Goal: Task Accomplishment & Management: Use online tool/utility

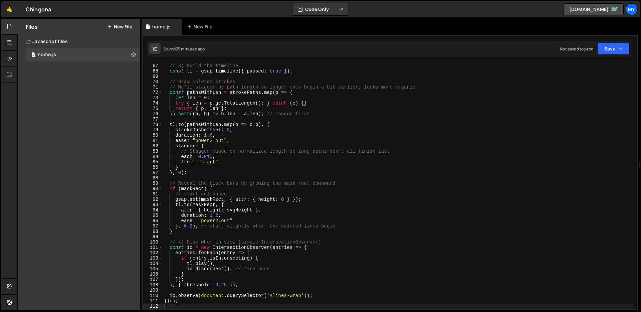
scroll to position [352, 0]
click at [301, 167] on div "// 3) Build the timeline const tl = gsap . timeline ({ paused : true }) ; // Dr…" at bounding box center [399, 186] width 472 height 257
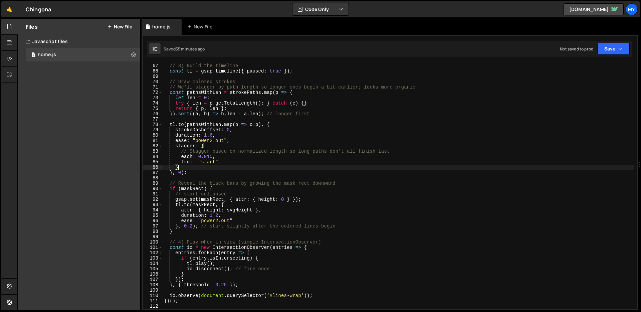
type textarea "})();"
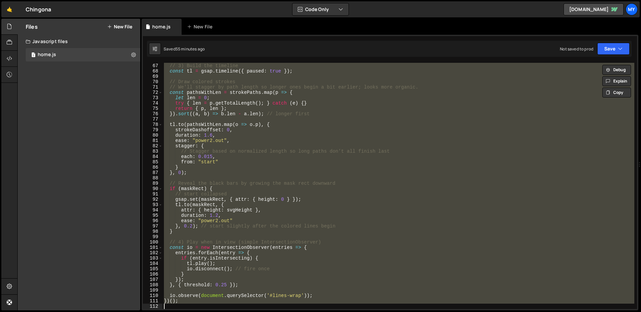
paste textarea
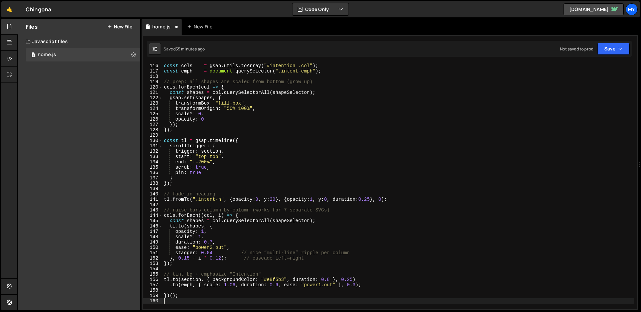
scroll to position [614, 0]
drag, startPoint x: 625, startPoint y: 50, endPoint x: 612, endPoint y: 50, distance: 13.4
click at [625, 50] on button "Save" at bounding box center [614, 49] width 32 height 12
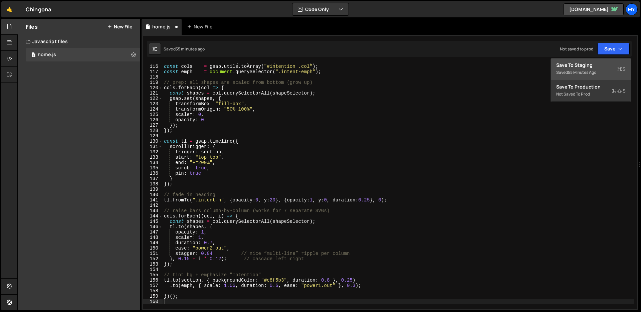
click at [597, 66] on div "Save to Staging S" at bounding box center [591, 65] width 69 height 7
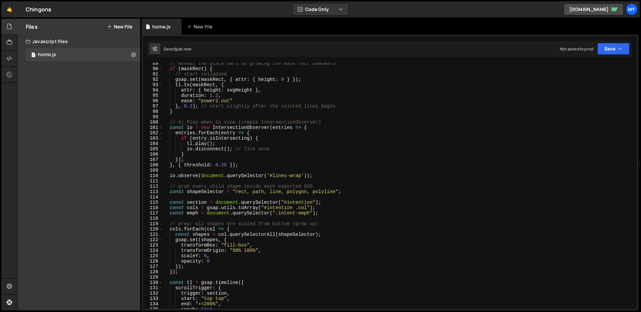
scroll to position [472, 0]
click at [298, 133] on div "// Reveal the black bars by growing the mask rect downward if ( maskRect ) { //…" at bounding box center [399, 189] width 472 height 257
type textarea "})();"
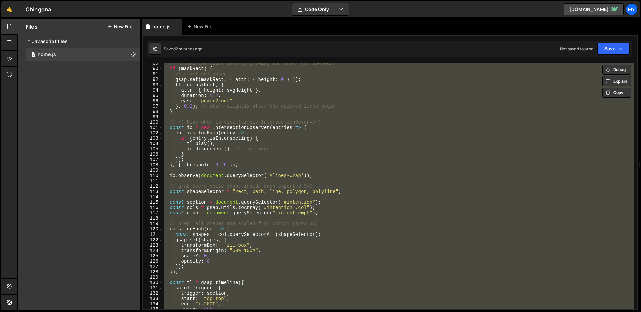
paste textarea
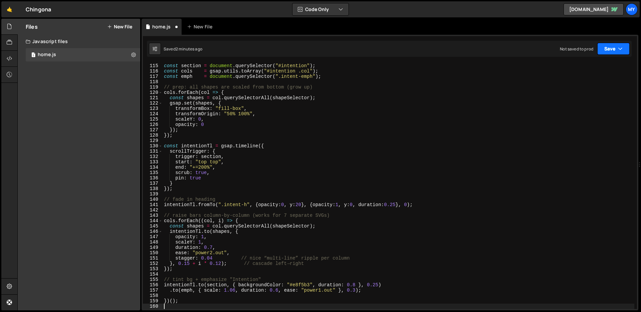
click at [612, 47] on button "Save" at bounding box center [614, 49] width 32 height 12
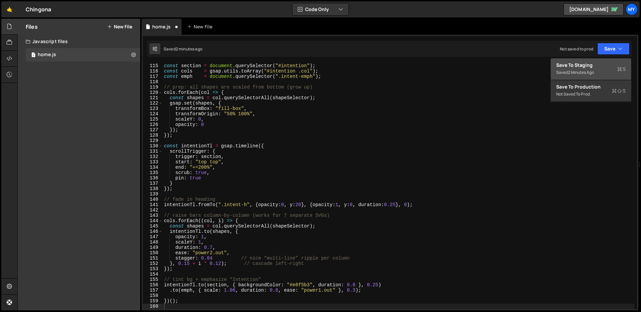
click at [595, 65] on div "Save to Staging S" at bounding box center [591, 65] width 69 height 7
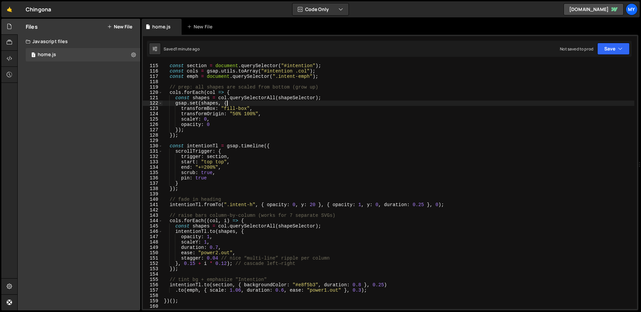
click at [343, 103] on div "const section = document . querySelector ( "#intention" ) ; const cols = gsap .…" at bounding box center [399, 186] width 472 height 257
type textarea "})();"
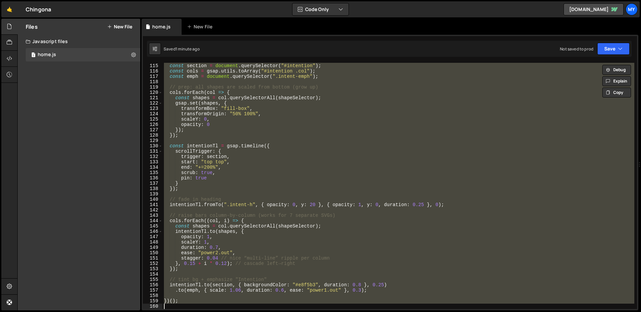
paste textarea
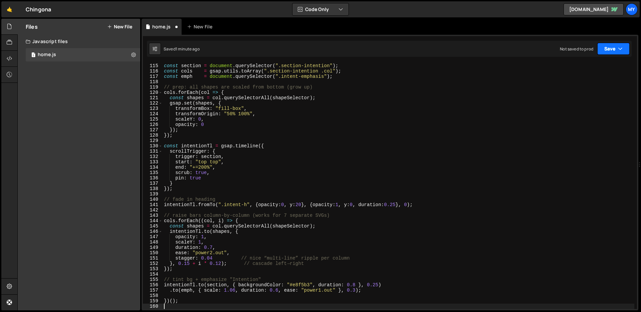
click at [621, 43] on button "Save" at bounding box center [614, 49] width 32 height 12
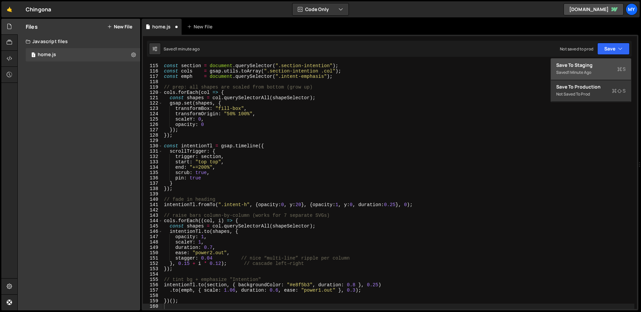
click at [602, 65] on div "Save to Staging S" at bounding box center [591, 65] width 69 height 7
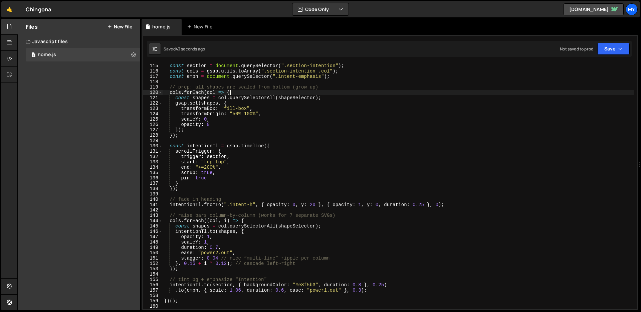
drag, startPoint x: 384, startPoint y: 90, endPoint x: 385, endPoint y: 94, distance: 3.4
click at [384, 90] on div "const section = document . querySelector ( ".section-intention" ) ; const cols …" at bounding box center [399, 186] width 472 height 257
type textarea "})();"
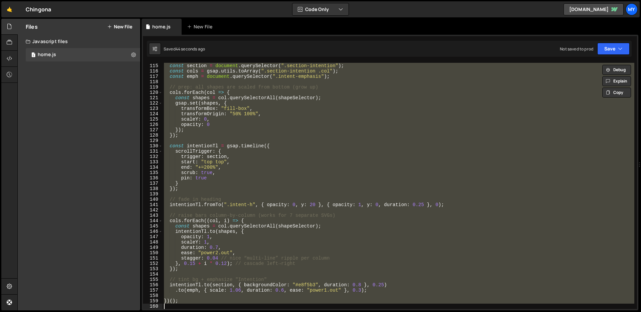
paste textarea
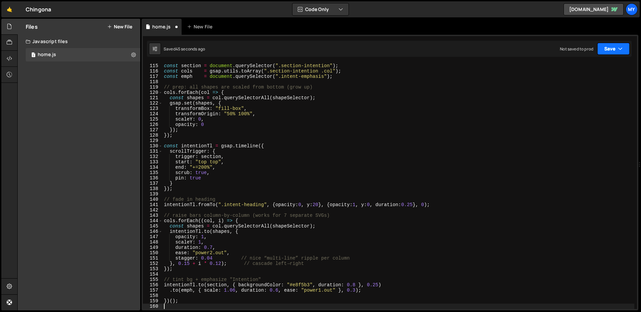
click at [604, 47] on button "Save" at bounding box center [614, 49] width 32 height 12
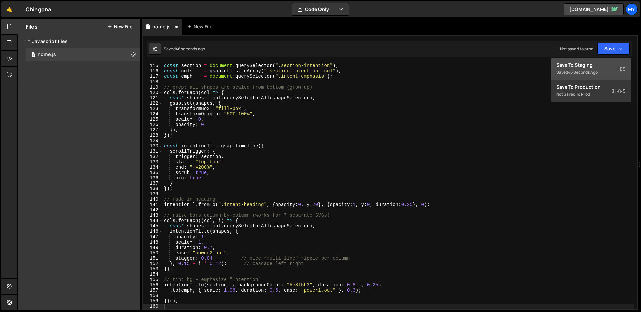
click at [587, 71] on div "46 seconds ago" at bounding box center [583, 72] width 30 height 6
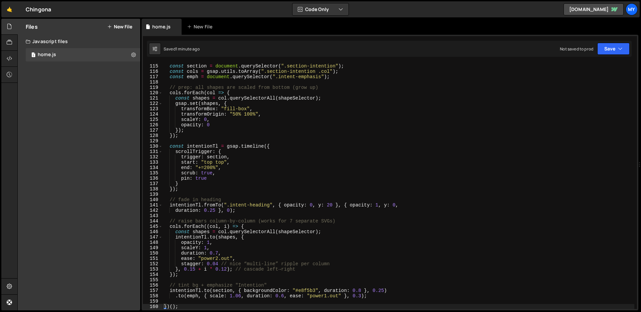
scroll to position [608, 0]
click at [347, 91] on div "const section = document . querySelector ( ".section-intention" ) ; const cols …" at bounding box center [399, 186] width 472 height 257
type textarea "})();"
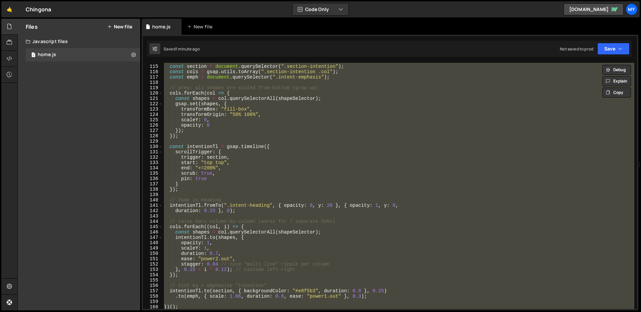
paste textarea
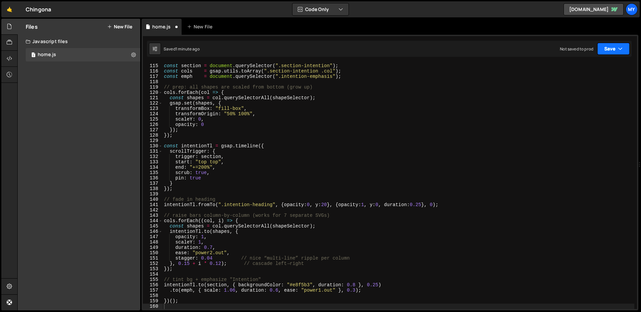
click at [601, 48] on button "Save" at bounding box center [614, 49] width 32 height 12
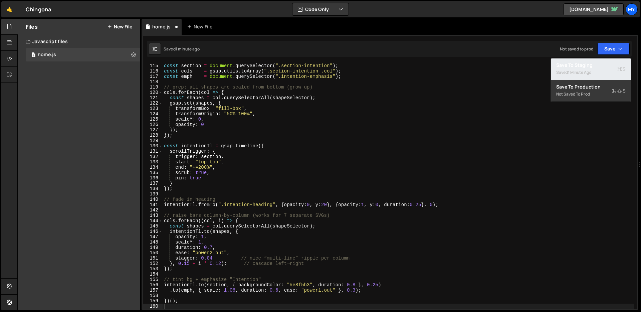
drag, startPoint x: 587, startPoint y: 66, endPoint x: 582, endPoint y: 65, distance: 5.2
click at [587, 66] on div "Save to Staging S" at bounding box center [591, 65] width 69 height 7
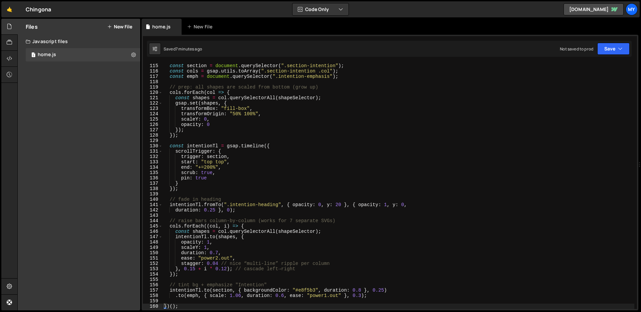
click at [413, 144] on div "const section = document . querySelector ( ".section-intention" ) ; const cols …" at bounding box center [399, 186] width 472 height 257
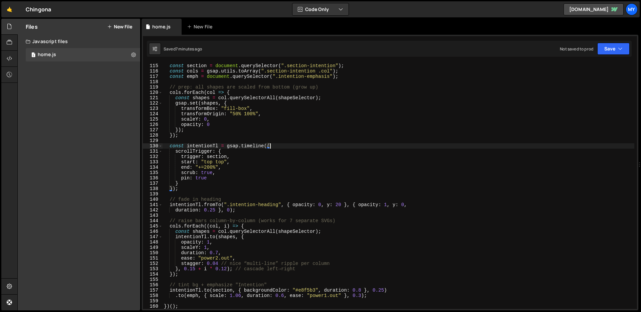
type textarea "})();"
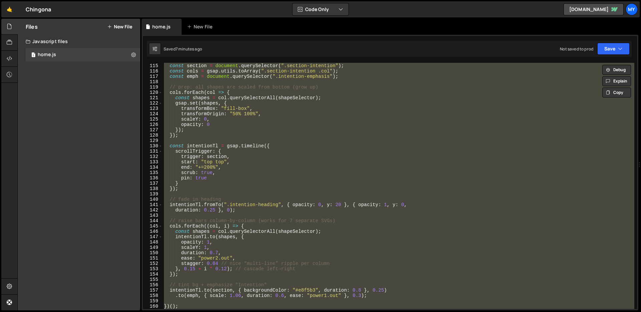
paste textarea
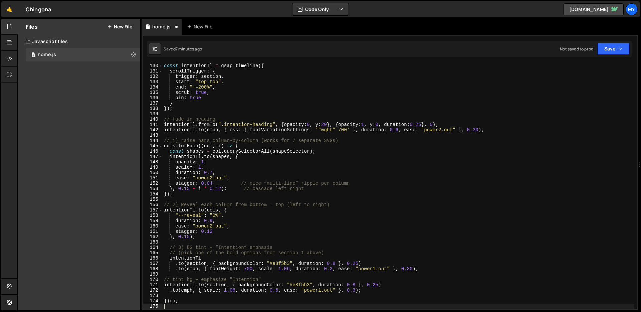
scroll to position [689, 0]
click at [623, 49] on button "Save" at bounding box center [614, 49] width 32 height 12
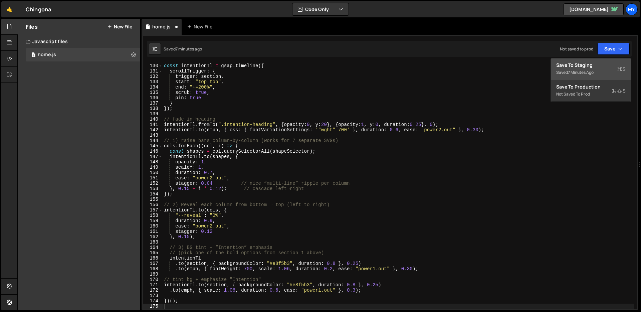
click at [592, 67] on div "Save to Staging S" at bounding box center [591, 65] width 69 height 7
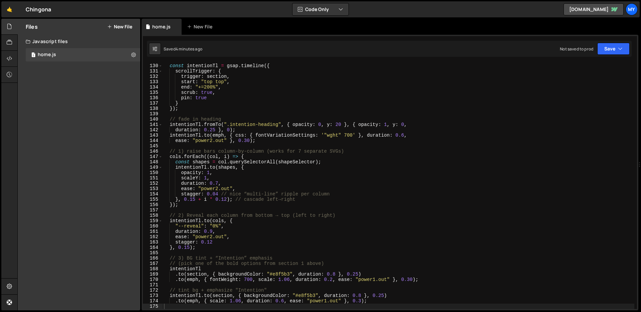
scroll to position [681, 0]
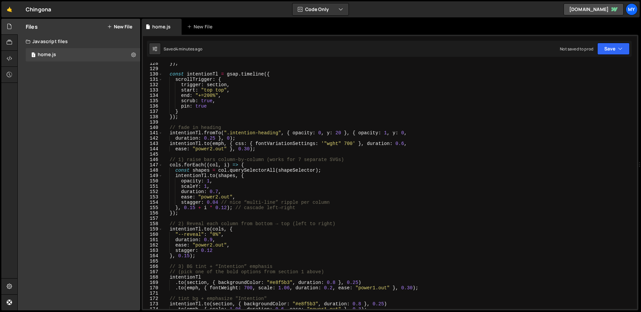
click at [373, 110] on div "}) ; const intentionTl = gsap . timeline ({ scrollTrigger : { trigger : section…" at bounding box center [399, 189] width 472 height 257
type textarea "})();"
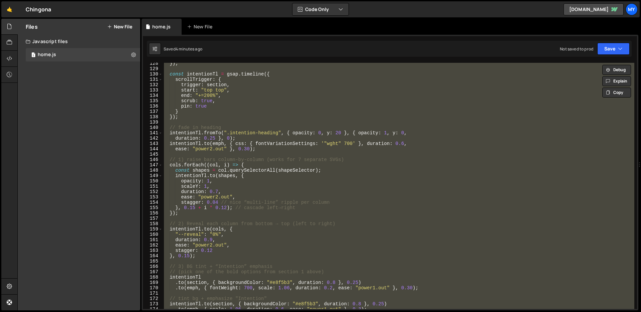
paste textarea
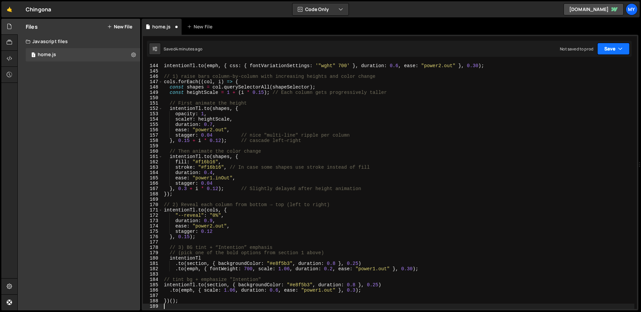
click at [609, 51] on button "Save" at bounding box center [614, 49] width 32 height 12
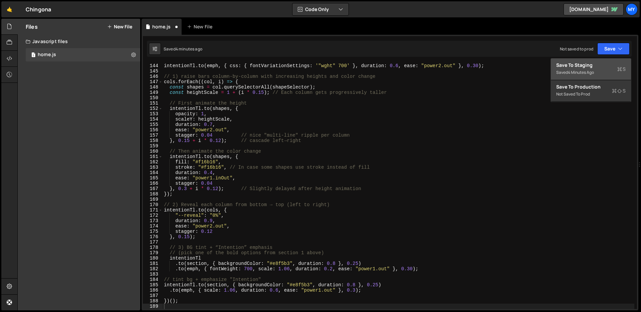
click at [602, 66] on div "Save to Staging S" at bounding box center [591, 65] width 69 height 7
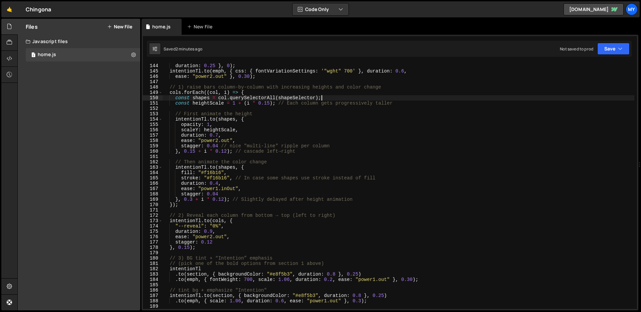
click at [388, 100] on div "intentionTl . fromTo ( ".intention-heading" , { opacity : 0 , y : 20 } , { opac…" at bounding box center [399, 186] width 472 height 257
type textarea "})();"
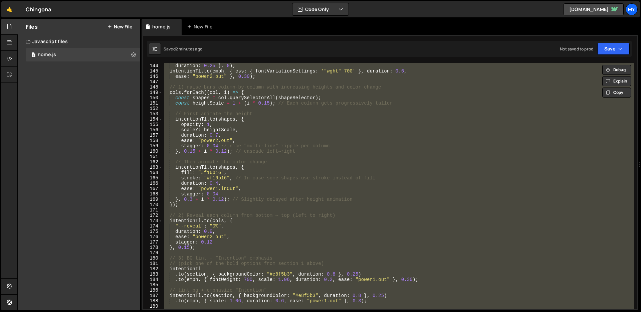
paste textarea
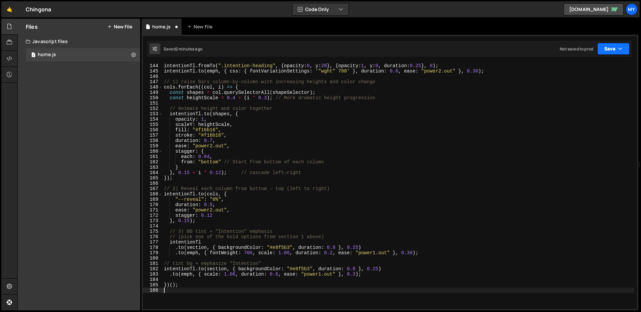
click at [622, 45] on icon "button" at bounding box center [620, 48] width 5 height 7
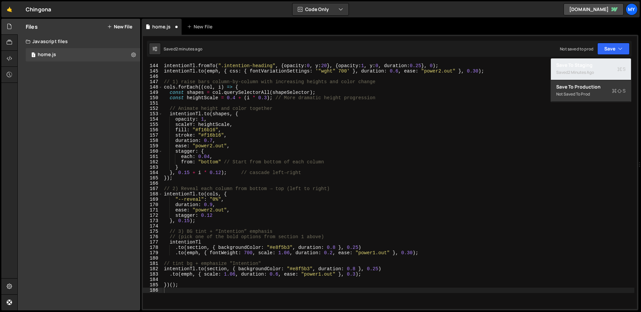
drag, startPoint x: 593, startPoint y: 65, endPoint x: 589, endPoint y: 65, distance: 4.1
click at [593, 65] on div "Save to Staging S" at bounding box center [591, 65] width 69 height 7
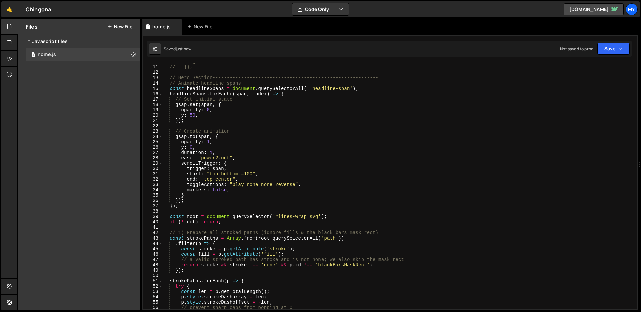
scroll to position [0, 0]
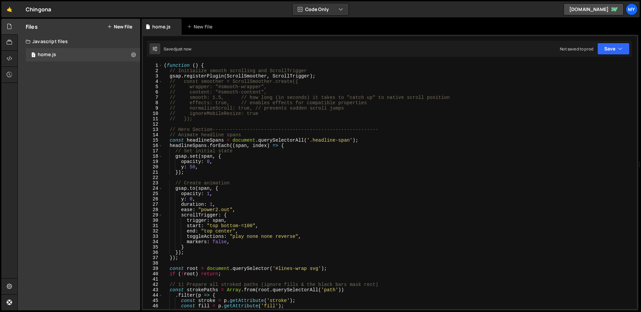
click at [223, 114] on div "( function ( ) { // Initialize smooth scrolling and ScrollTrigger gsap . regist…" at bounding box center [399, 191] width 472 height 257
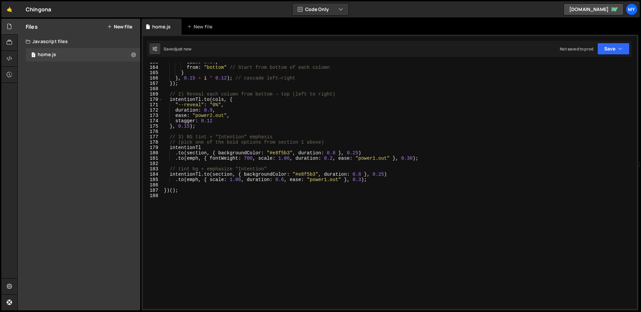
scroll to position [868, 0]
click at [356, 125] on div "each : 0.04 , from : "bottom" // Start from bottom of each column } } , 0.15 + …" at bounding box center [399, 188] width 472 height 257
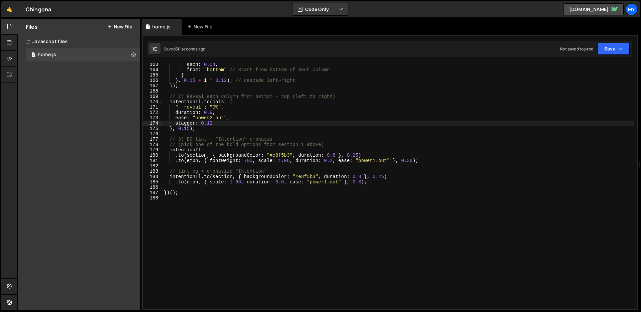
scroll to position [867, 0]
type textarea "})();"
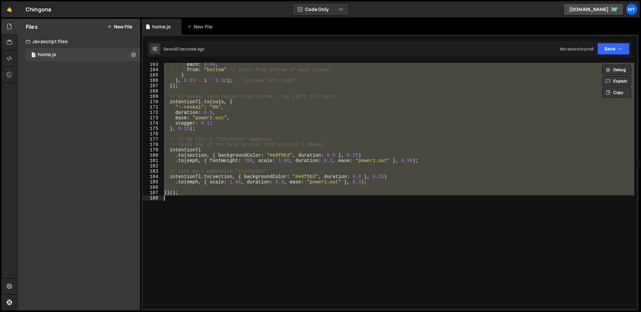
paste textarea
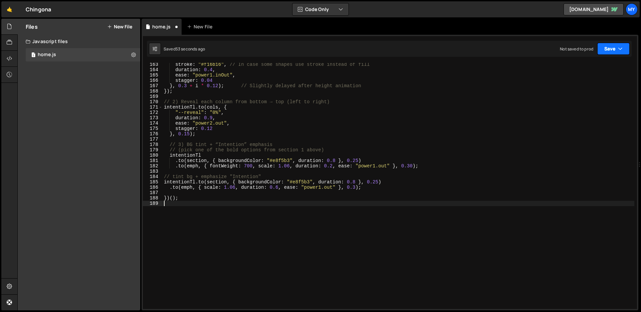
click at [625, 48] on button "Save" at bounding box center [614, 49] width 32 height 12
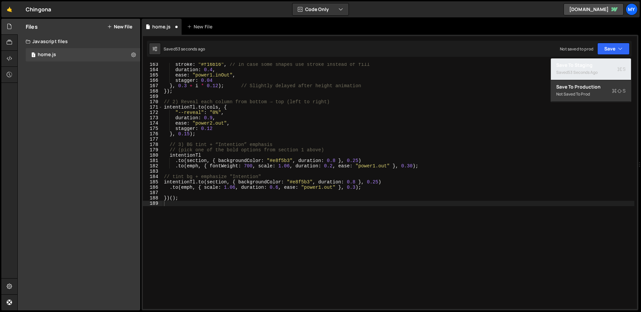
click at [591, 69] on div "53 seconds ago" at bounding box center [583, 72] width 30 height 6
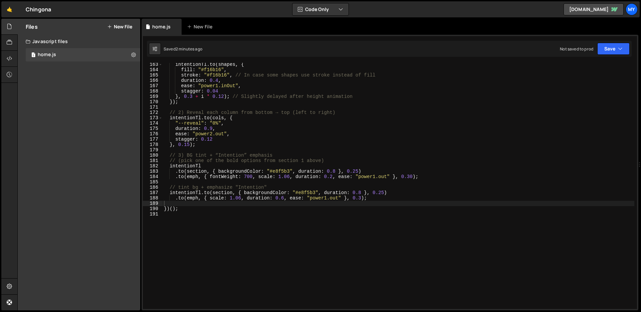
click at [370, 122] on div "intentionTl . to ( shapes , { fill : "#f16b16" , stroke : "#f16b16" , // In cas…" at bounding box center [399, 190] width 472 height 257
type textarea "})();"
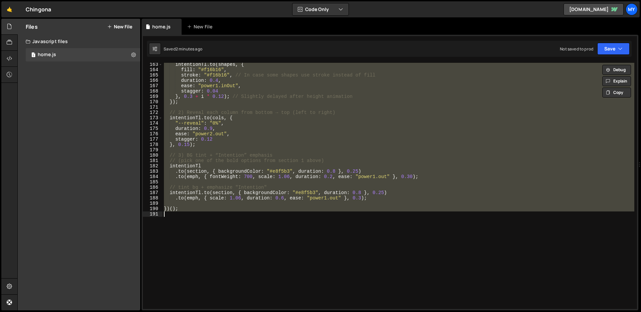
paste textarea
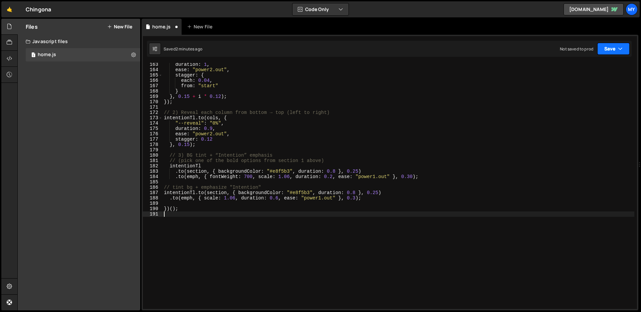
click at [602, 44] on button "Save" at bounding box center [614, 49] width 32 height 12
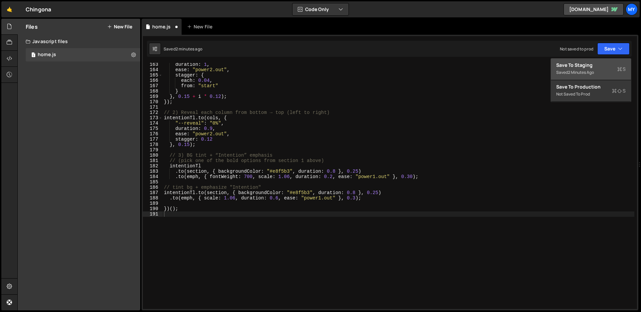
click at [583, 65] on div "Save to Staging S" at bounding box center [591, 65] width 69 height 7
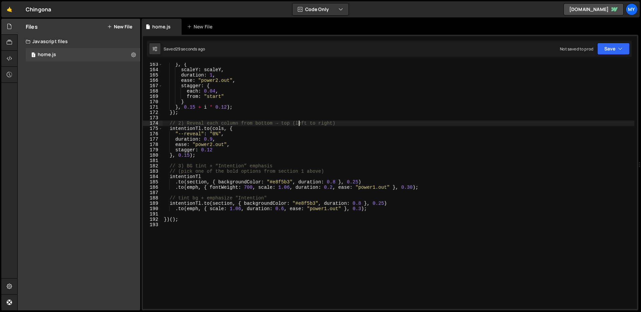
click at [299, 121] on div "} , { scaleY : scaleY , duration : 1 , ease : "power2.out" , stagger : { each :…" at bounding box center [399, 190] width 472 height 257
type textarea "})();"
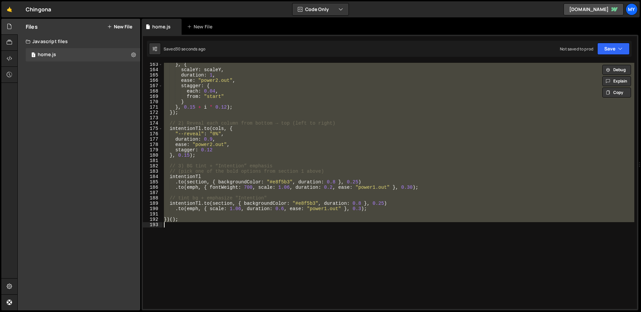
paste textarea
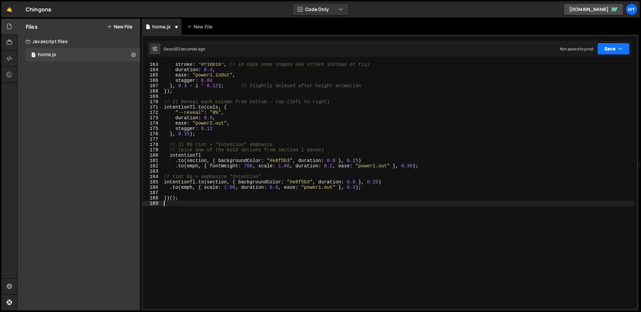
drag, startPoint x: 618, startPoint y: 50, endPoint x: 614, endPoint y: 50, distance: 4.3
click at [618, 50] on icon "button" at bounding box center [620, 48] width 5 height 7
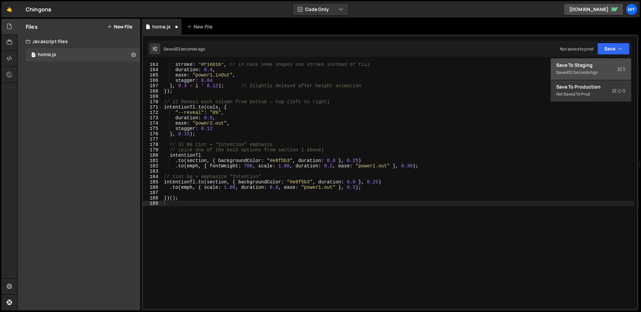
click at [595, 64] on div "Save to Staging S" at bounding box center [591, 65] width 69 height 7
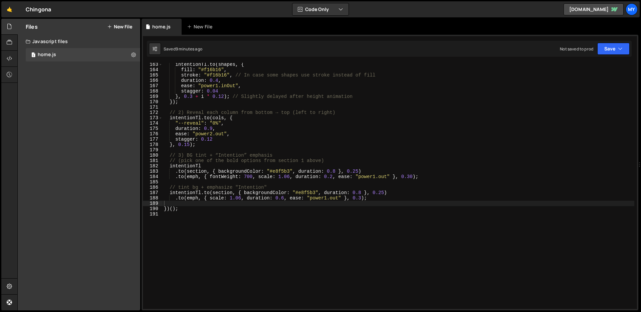
scroll to position [859, 0]
click at [403, 163] on div "intentionTl . to ( shapes , { fill : "#f16b16" , stroke : "#f16b16" , // In cas…" at bounding box center [399, 190] width 472 height 257
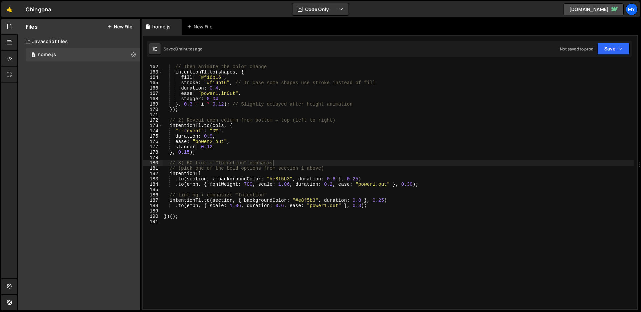
type textarea "})();"
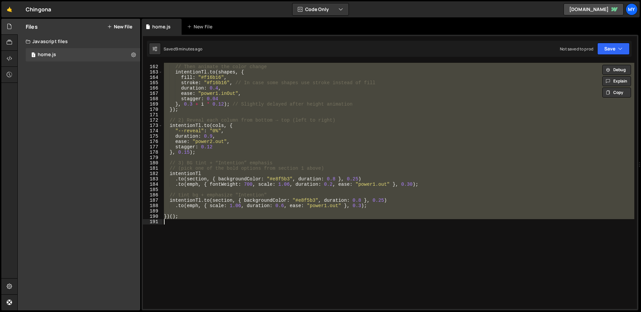
paste textarea
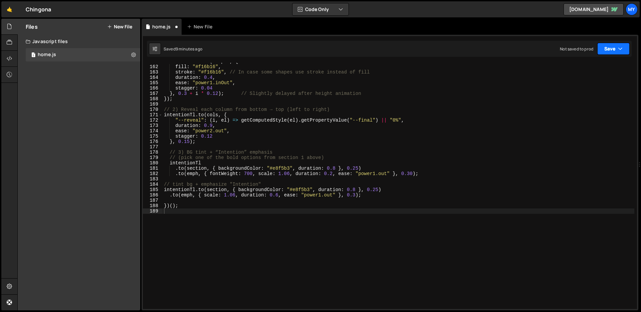
click at [609, 50] on button "Save" at bounding box center [614, 49] width 32 height 12
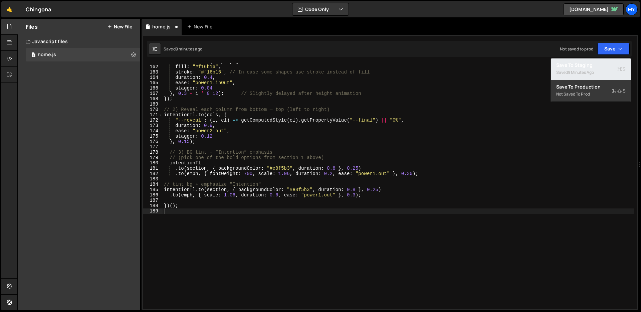
click at [595, 66] on div "Save to Staging S" at bounding box center [591, 65] width 69 height 7
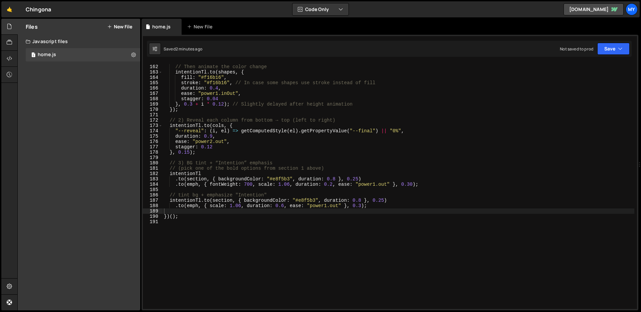
scroll to position [851, 0]
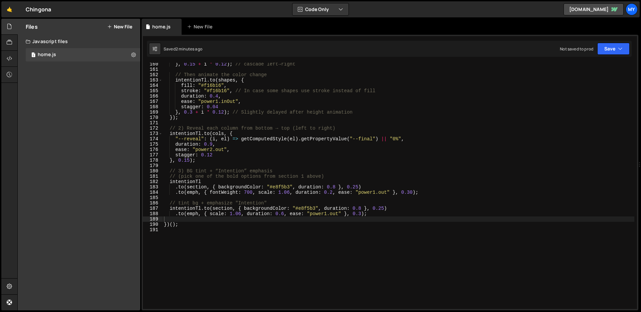
click at [299, 91] on div "} , 0.15 + i * 0.12 ) ; // cascade left→right // Then animate the color change …" at bounding box center [399, 189] width 472 height 257
type textarea "})();"
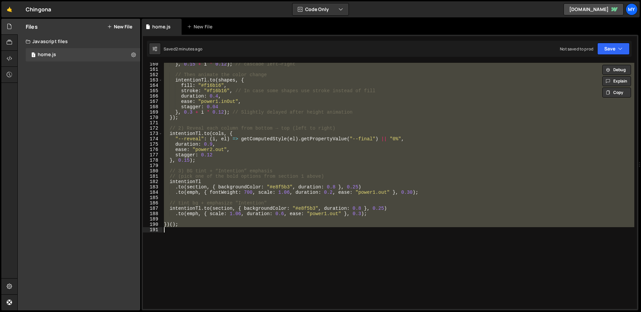
paste textarea
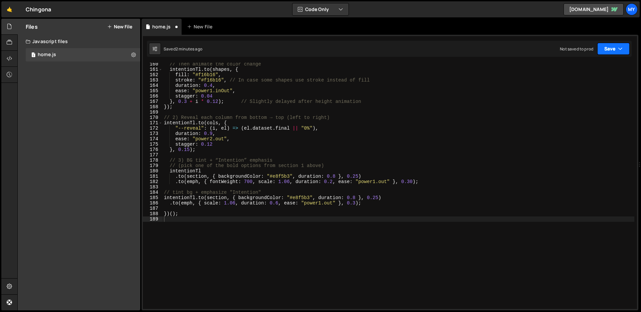
click at [606, 52] on button "Save" at bounding box center [614, 49] width 32 height 12
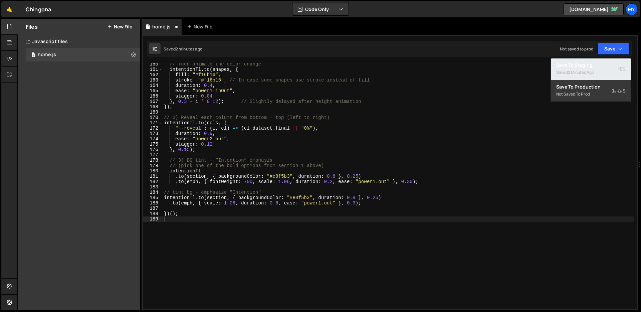
drag, startPoint x: 588, startPoint y: 66, endPoint x: 575, endPoint y: 66, distance: 12.7
click at [588, 66] on div "Save to Staging S" at bounding box center [591, 65] width 69 height 7
